Goal: Information Seeking & Learning: Learn about a topic

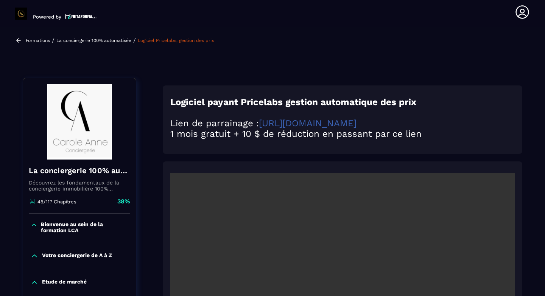
scroll to position [79, 0]
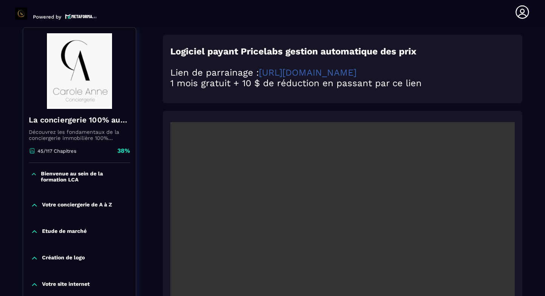
click at [503, 130] on video at bounding box center [342, 237] width 345 height 230
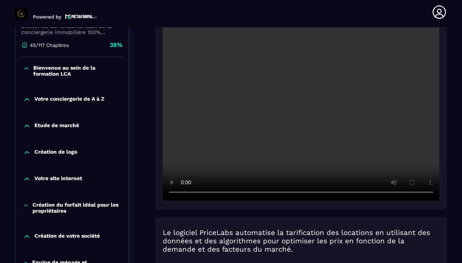
scroll to position [195, 0]
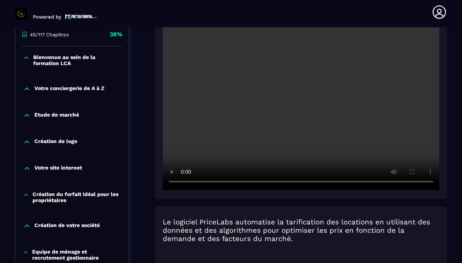
click at [225, 120] on video at bounding box center [301, 98] width 277 height 184
click at [225, 123] on video at bounding box center [301, 98] width 277 height 184
click at [334, 61] on video at bounding box center [301, 98] width 277 height 184
click at [454, 52] on section "Formations Questions Communauté Événements Formations / La conciergerie 100% au…" at bounding box center [231, 145] width 462 height 236
click at [345, 69] on video at bounding box center [301, 98] width 277 height 184
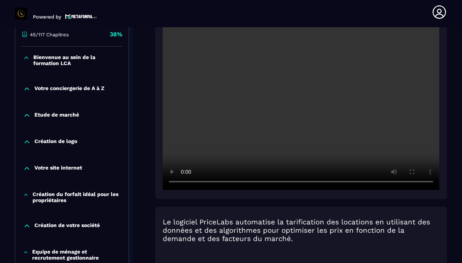
click at [449, 97] on section "Formations Questions Communauté Événements Formations / La conciergerie 100% au…" at bounding box center [231, 145] width 462 height 236
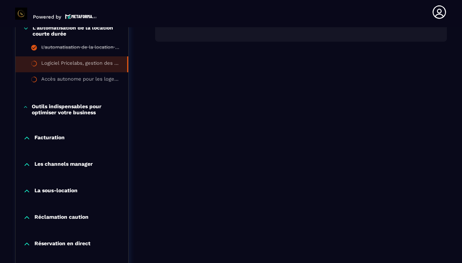
scroll to position [665, 0]
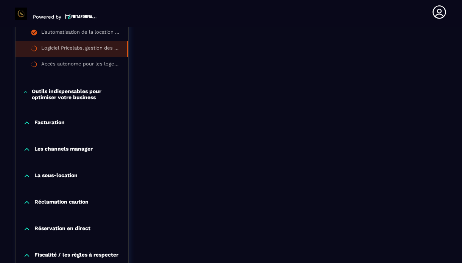
click at [27, 147] on icon at bounding box center [27, 150] width 8 height 8
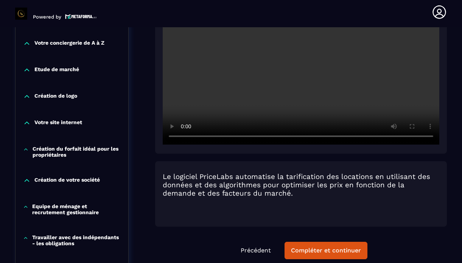
scroll to position [256, 0]
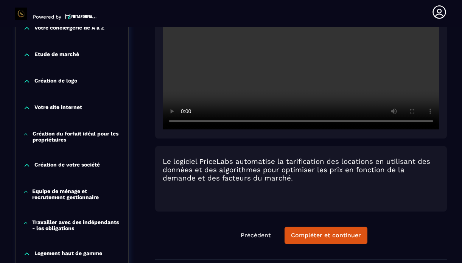
click at [25, 138] on div "Création du forfait idéal pour les propriétaires" at bounding box center [72, 137] width 113 height 12
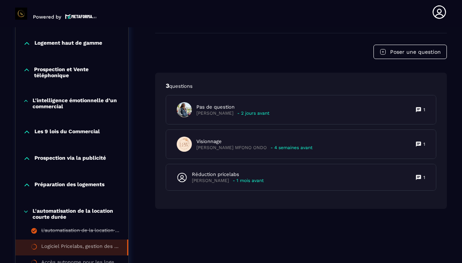
scroll to position [483, 0]
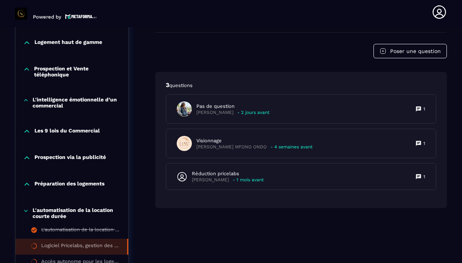
click at [27, 183] on icon at bounding box center [27, 184] width 5 height 2
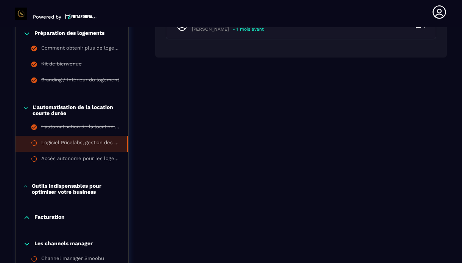
scroll to position [635, 0]
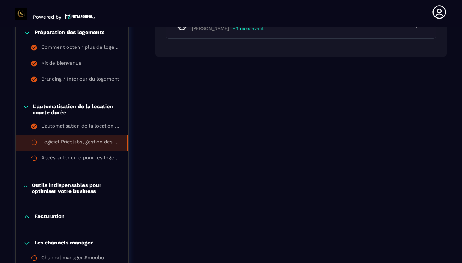
click at [25, 186] on icon at bounding box center [25, 186] width 5 height 8
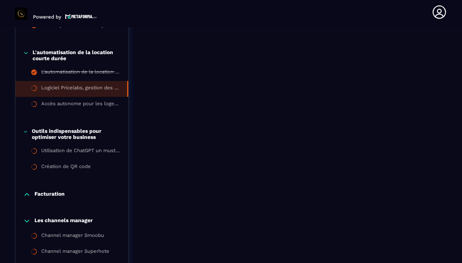
scroll to position [695, 0]
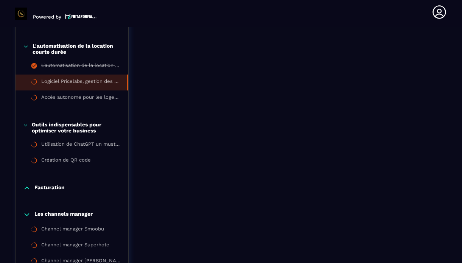
click at [26, 188] on icon at bounding box center [27, 188] width 5 height 2
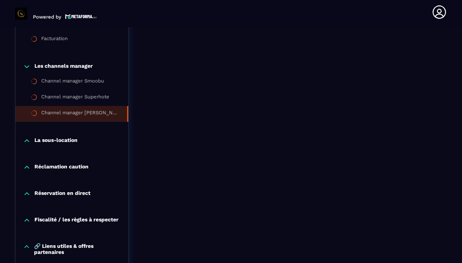
scroll to position [862, 0]
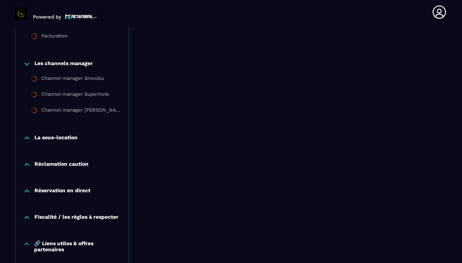
click at [28, 166] on icon at bounding box center [27, 165] width 8 height 8
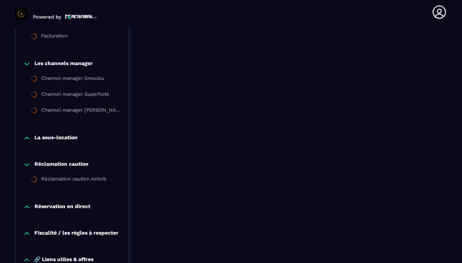
click at [24, 211] on div "Réservation en direct" at bounding box center [72, 209] width 113 height 27
click at [27, 208] on icon at bounding box center [27, 207] width 8 height 8
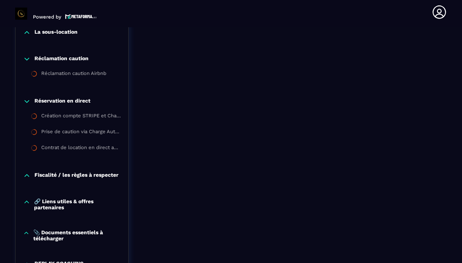
scroll to position [968, 0]
click at [28, 175] on icon at bounding box center [27, 176] width 8 height 8
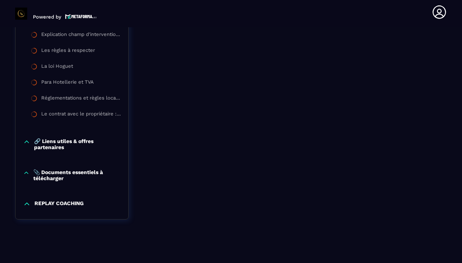
scroll to position [1132, 0]
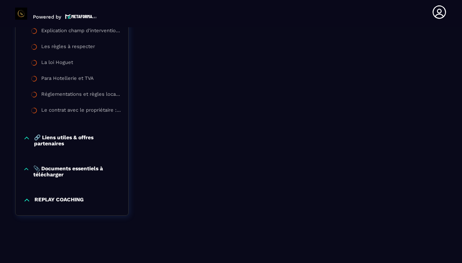
click at [26, 203] on icon at bounding box center [27, 201] width 8 height 8
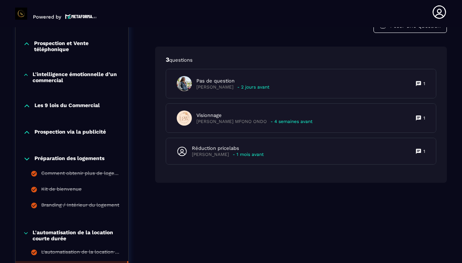
scroll to position [481, 0]
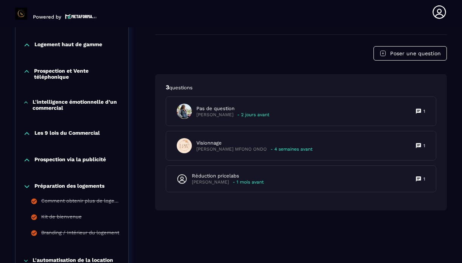
click at [26, 161] on icon at bounding box center [27, 160] width 8 height 8
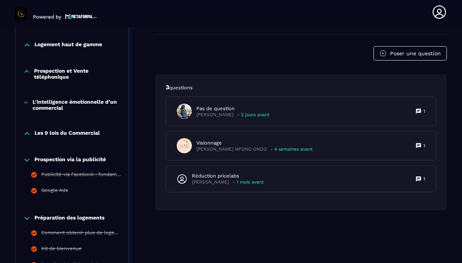
click at [26, 161] on icon at bounding box center [27, 160] width 8 height 8
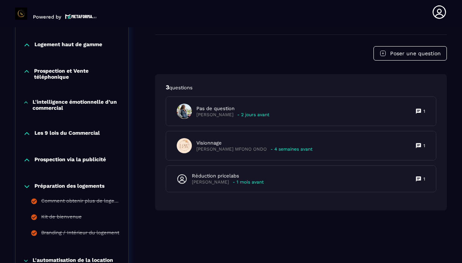
click at [27, 185] on icon at bounding box center [27, 187] width 8 height 8
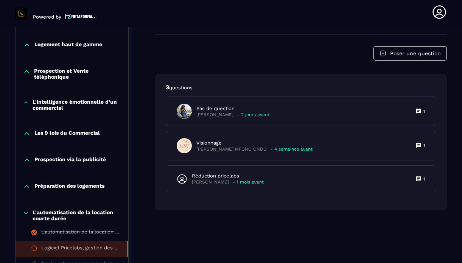
click at [29, 132] on icon at bounding box center [27, 134] width 8 height 8
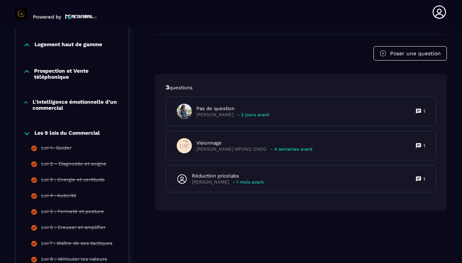
click at [29, 132] on icon at bounding box center [27, 134] width 8 height 8
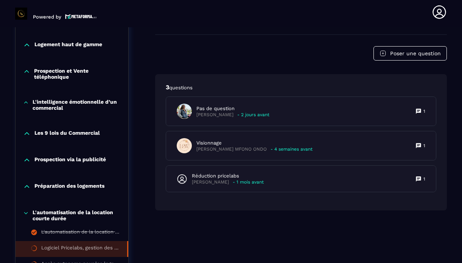
click at [29, 99] on div "L'intelligence émotionnelle d’un commercial" at bounding box center [72, 105] width 113 height 12
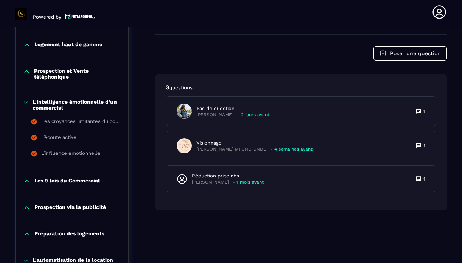
click at [29, 99] on div "L'intelligence émotionnelle d’un commercial" at bounding box center [72, 105] width 113 height 12
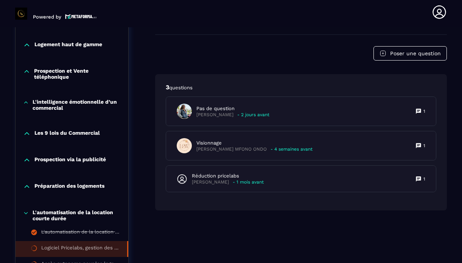
click at [27, 73] on icon at bounding box center [26, 72] width 7 height 8
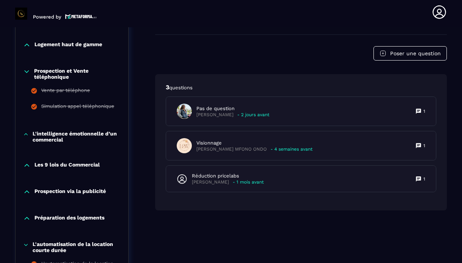
click at [27, 73] on icon at bounding box center [26, 72] width 7 height 8
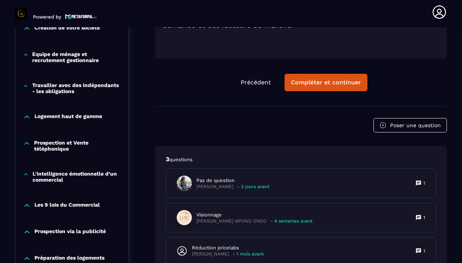
scroll to position [405, 0]
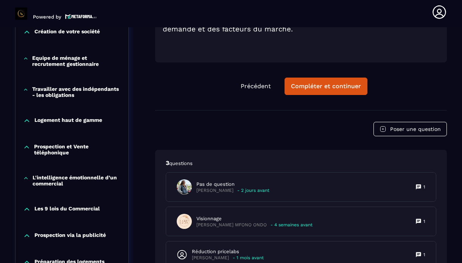
click at [24, 122] on icon at bounding box center [27, 121] width 8 height 8
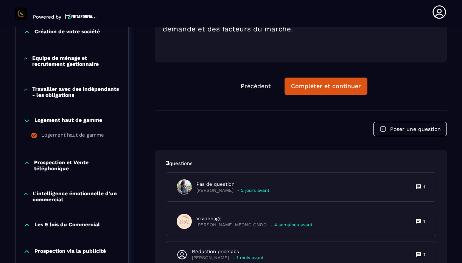
click at [24, 122] on icon at bounding box center [27, 121] width 8 height 8
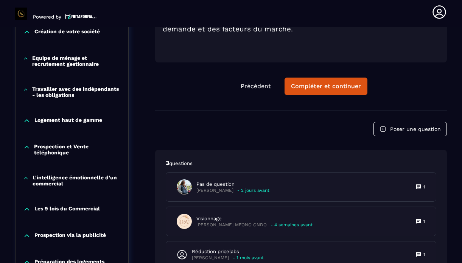
click at [27, 90] on icon at bounding box center [25, 90] width 3 height 2
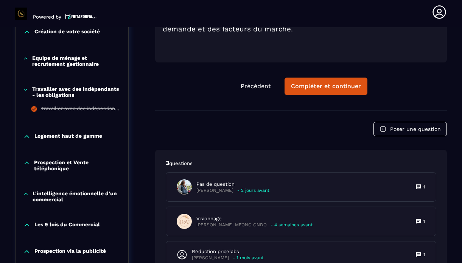
click at [27, 90] on icon at bounding box center [25, 90] width 5 height 8
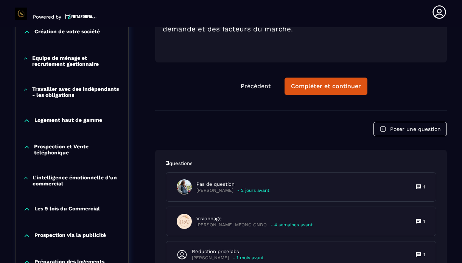
click at [27, 57] on icon at bounding box center [25, 59] width 5 height 8
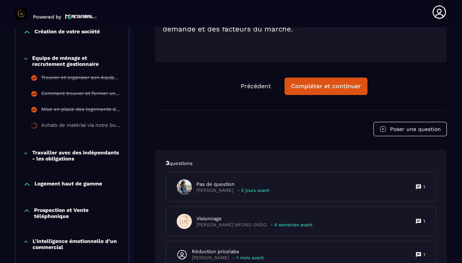
click at [27, 57] on icon at bounding box center [25, 59] width 5 height 8
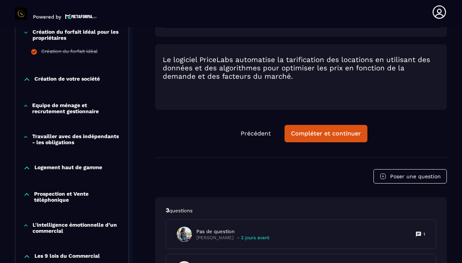
scroll to position [345, 0]
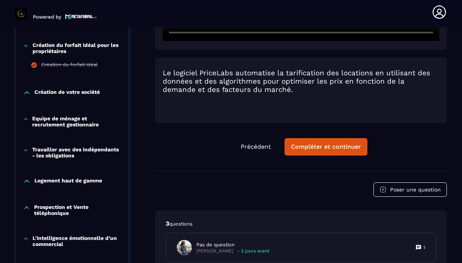
click at [27, 93] on icon at bounding box center [27, 93] width 8 height 8
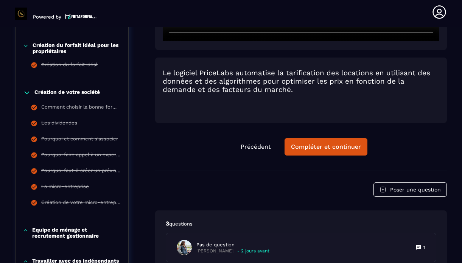
click at [27, 93] on icon at bounding box center [27, 93] width 5 height 2
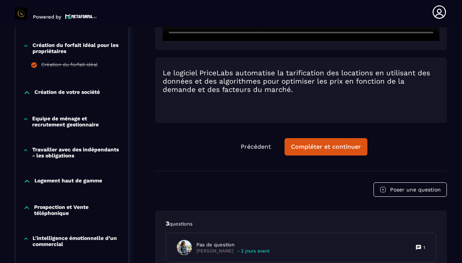
click at [27, 47] on icon at bounding box center [26, 46] width 6 height 8
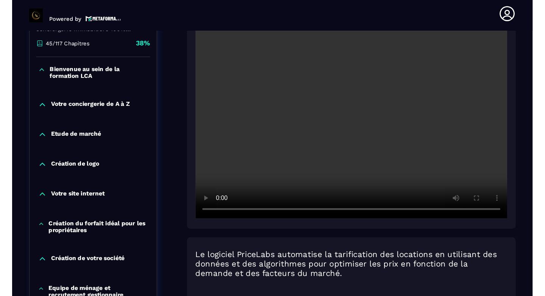
scroll to position [178, 0]
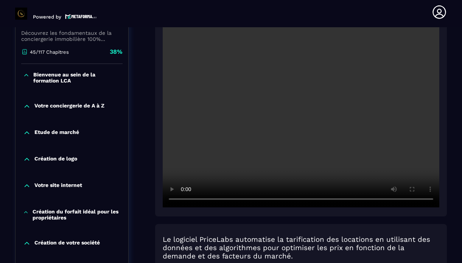
click at [27, 106] on icon at bounding box center [27, 107] width 8 height 8
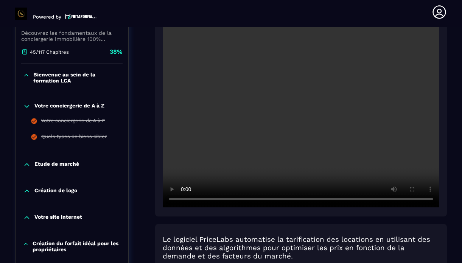
click at [27, 106] on icon at bounding box center [27, 107] width 8 height 8
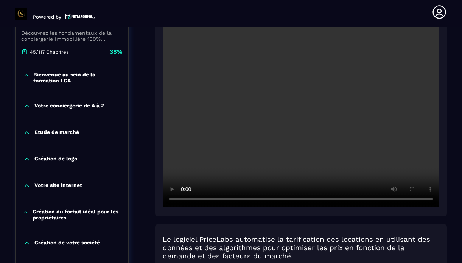
click at [27, 136] on icon at bounding box center [27, 133] width 8 height 8
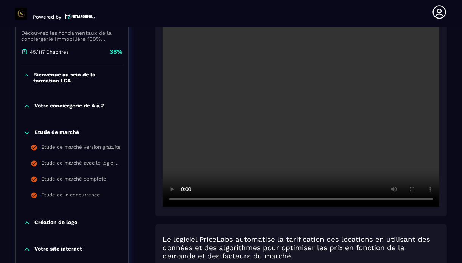
click at [27, 136] on icon at bounding box center [27, 133] width 8 height 8
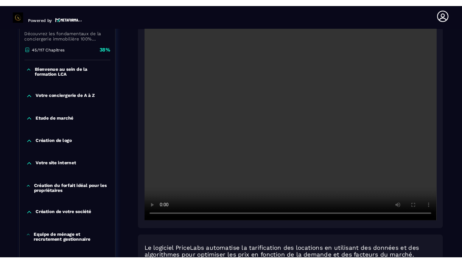
scroll to position [167, 0]
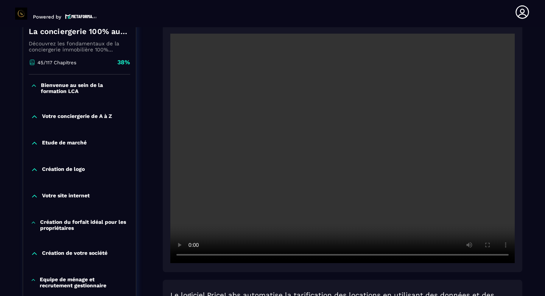
click at [282, 130] on video at bounding box center [342, 149] width 345 height 230
click at [324, 131] on video at bounding box center [342, 149] width 345 height 230
click at [318, 112] on video at bounding box center [342, 149] width 345 height 230
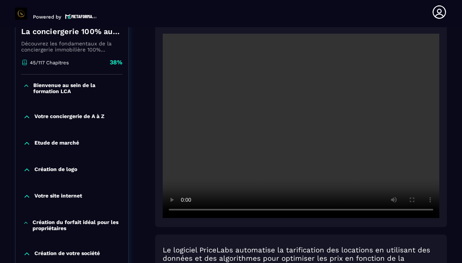
scroll to position [178, 0]
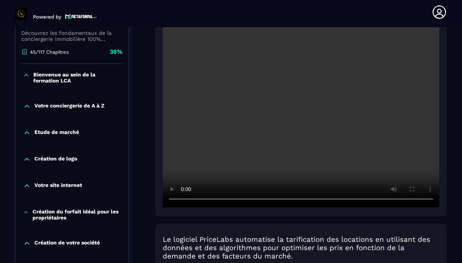
click at [185, 134] on video at bounding box center [301, 115] width 277 height 184
click at [232, 119] on video at bounding box center [301, 115] width 277 height 184
click at [256, 105] on video at bounding box center [301, 115] width 277 height 184
click at [299, 108] on video at bounding box center [301, 115] width 277 height 184
